Goal: Transaction & Acquisition: Book appointment/travel/reservation

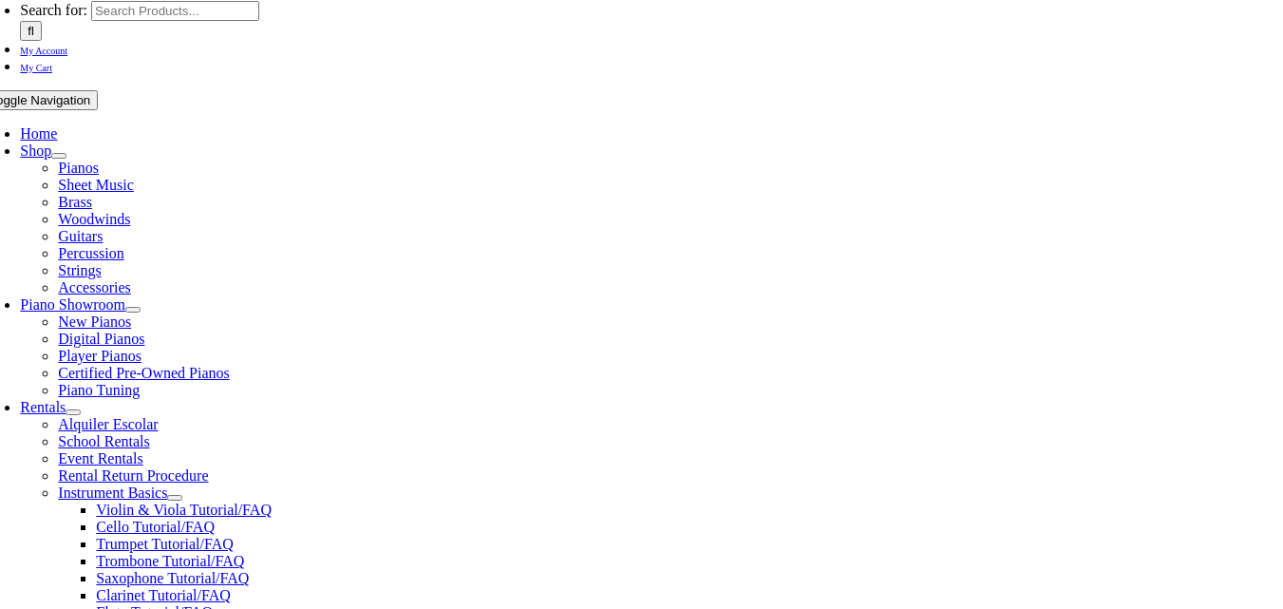
scroll to position [286, 0]
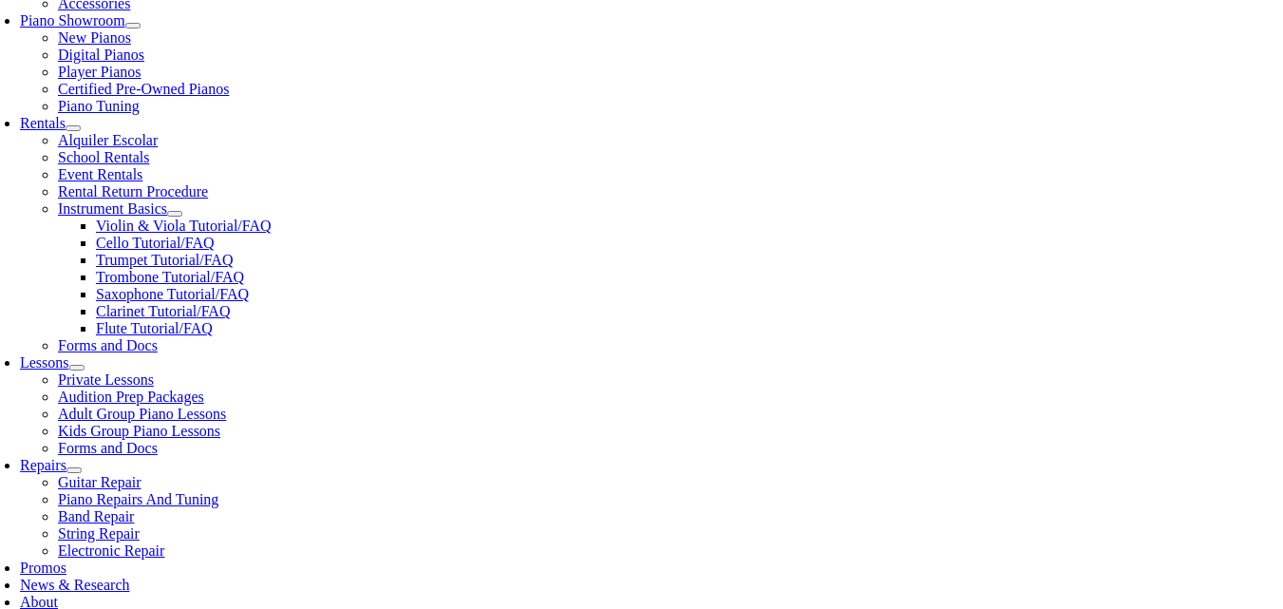
scroll to position [583, 0]
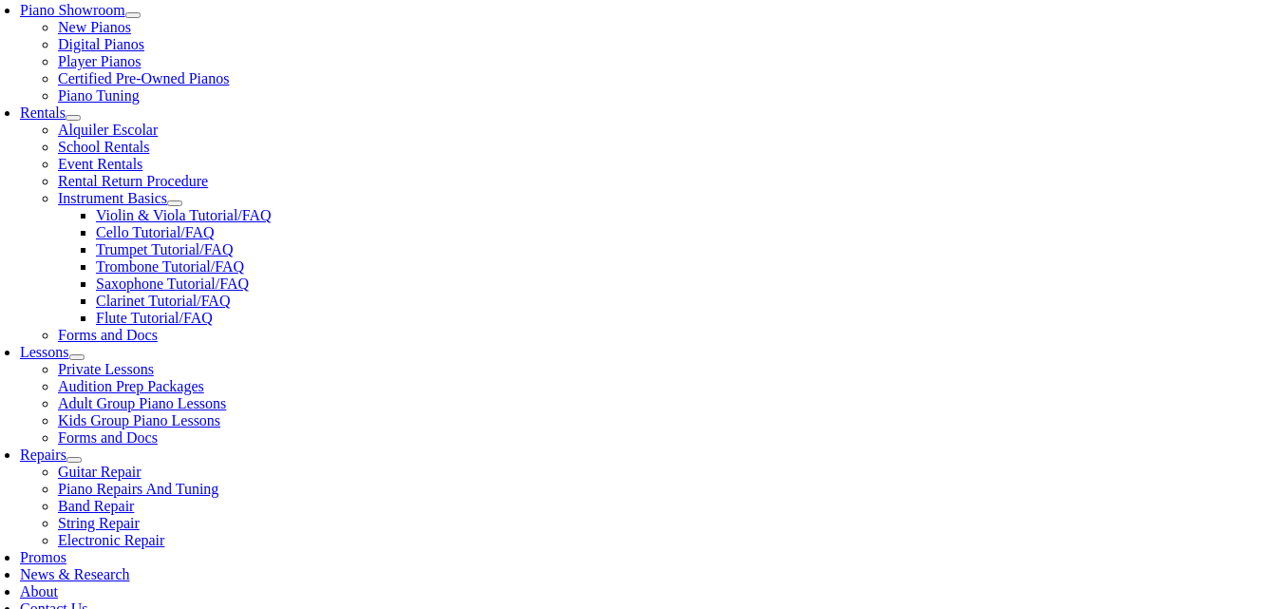
type input "ro"
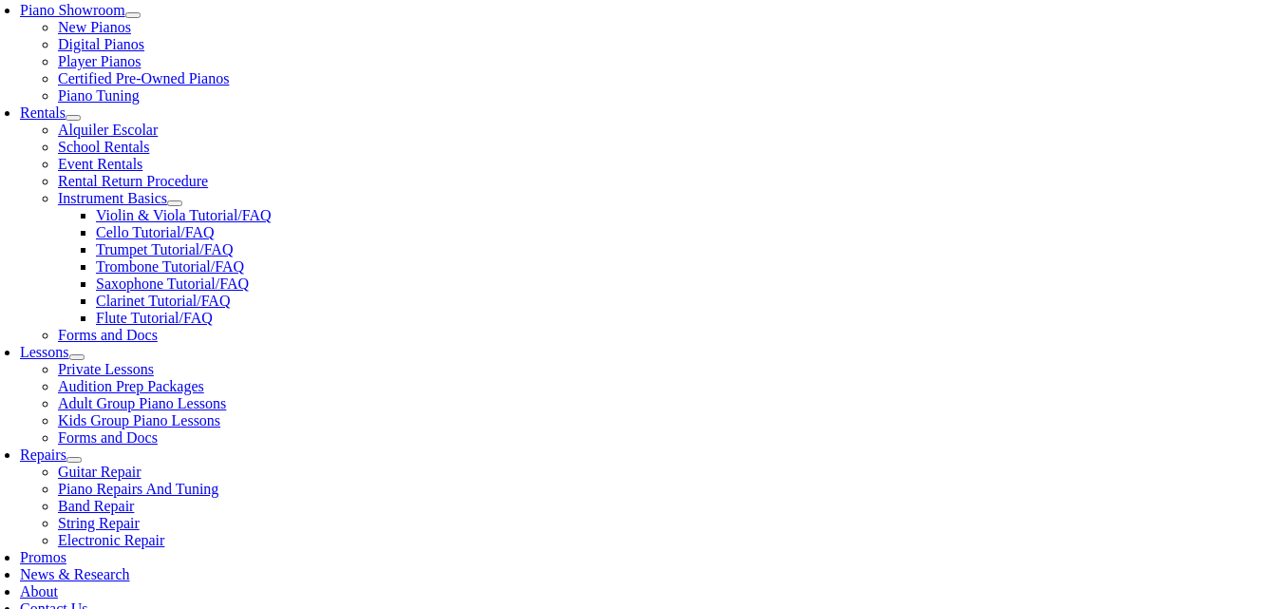
scroll to position [2293, 0]
type input "spr"
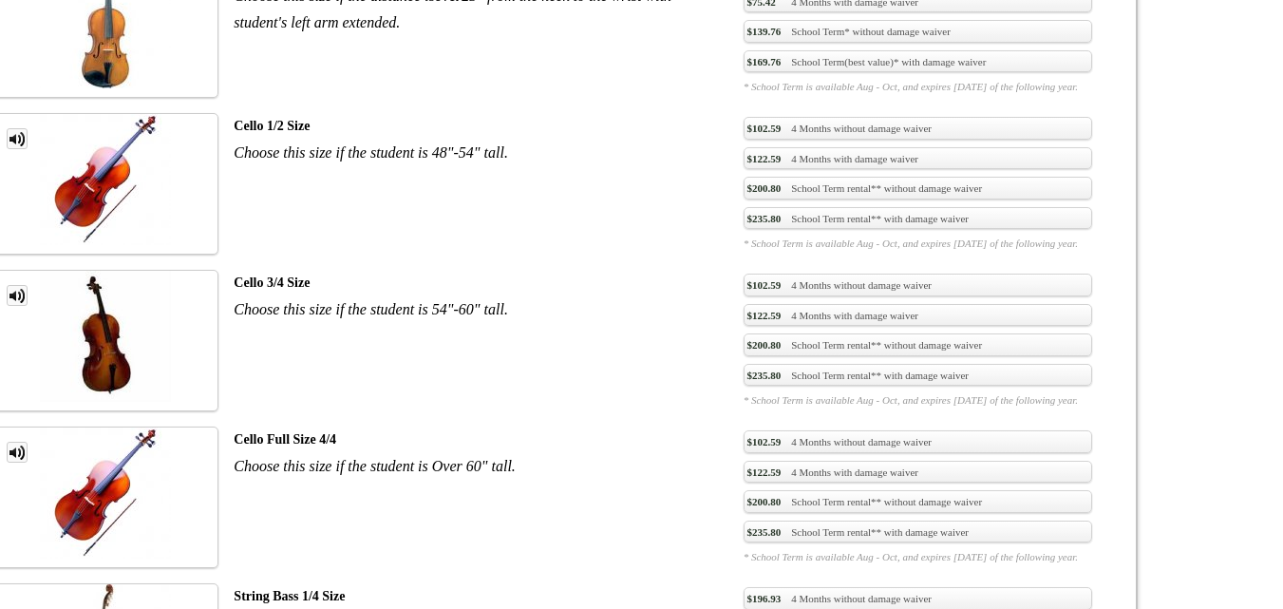
scroll to position [2726, 0]
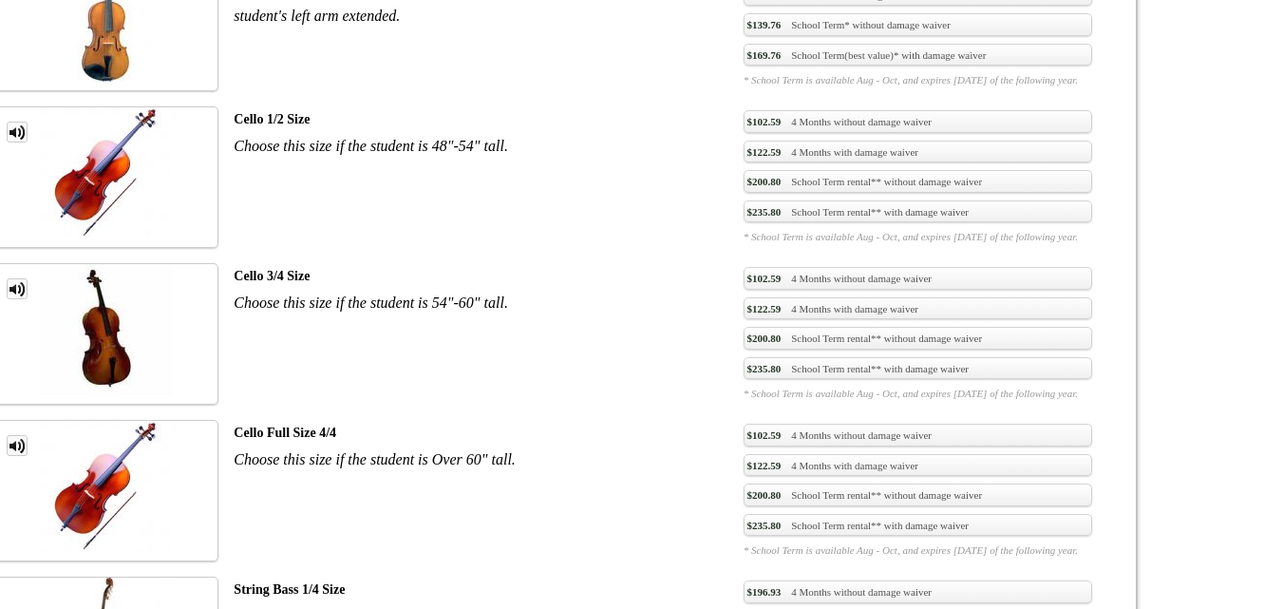
drag, startPoint x: 414, startPoint y: 235, endPoint x: 274, endPoint y: 224, distance: 140.0
copy div "String Bass 1/2 Size"
